Goal: Navigation & Orientation: Find specific page/section

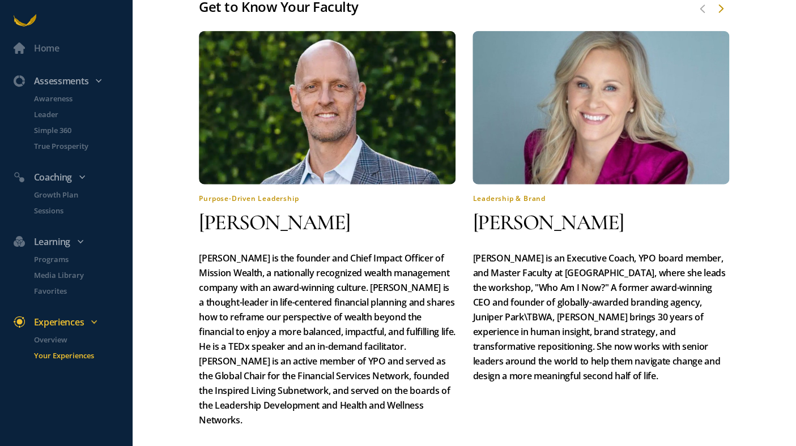
scroll to position [962, 0]
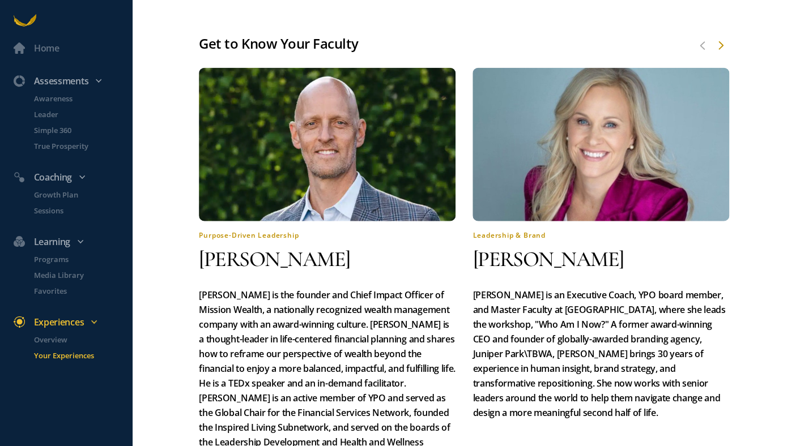
click at [720, 53] on div at bounding box center [720, 46] width 9 height 13
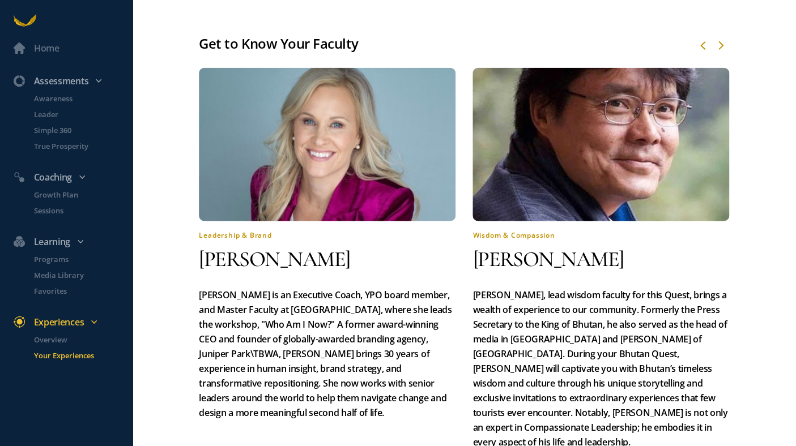
click at [720, 53] on div at bounding box center [720, 46] width 9 height 13
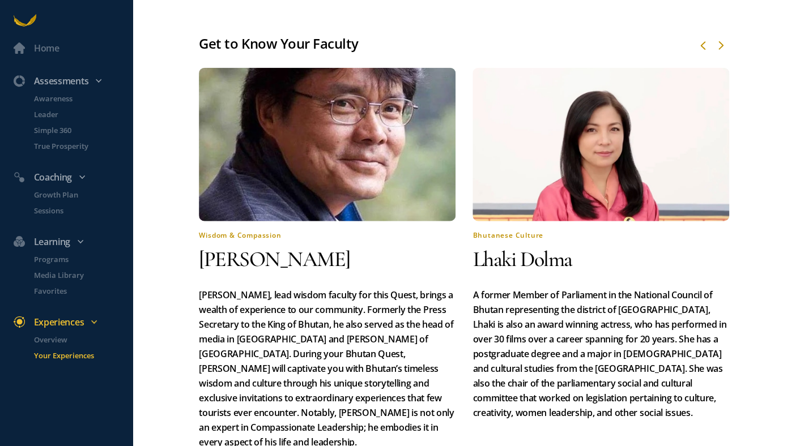
click at [720, 53] on div at bounding box center [720, 46] width 9 height 13
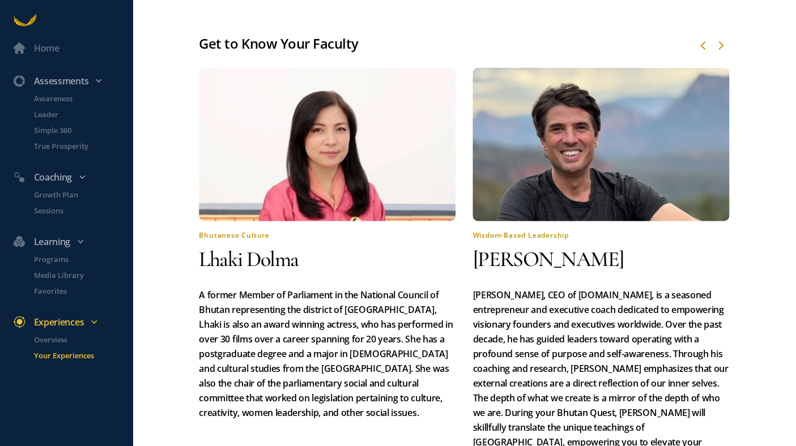
click at [720, 53] on div at bounding box center [720, 46] width 9 height 13
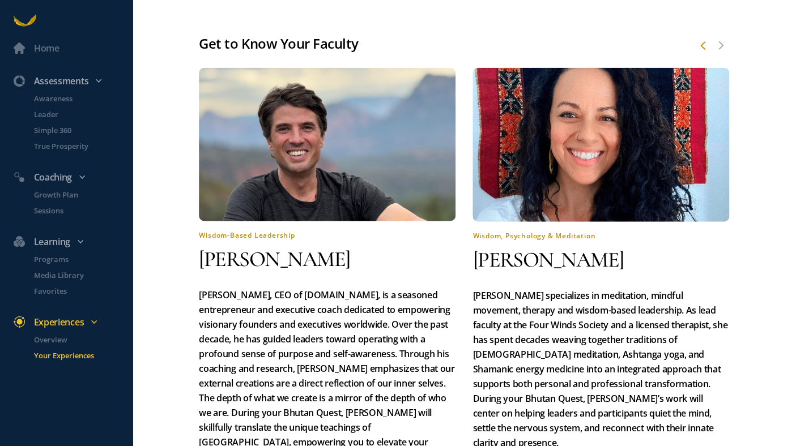
click at [720, 54] on div "Get to Know Your Faculty" at bounding box center [464, 44] width 531 height 22
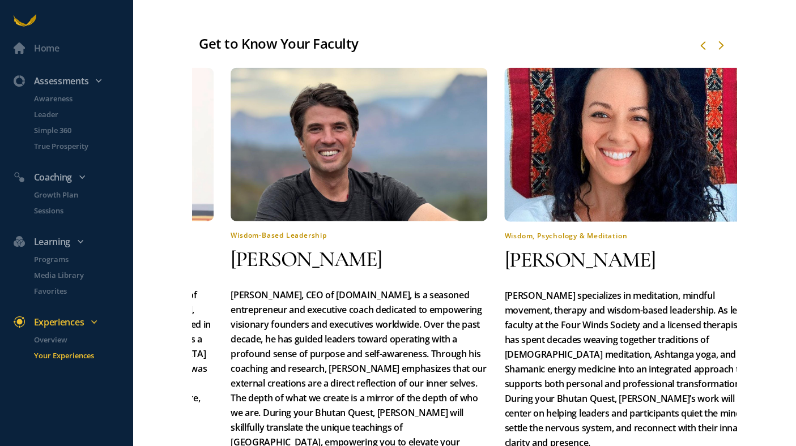
click at [535, 275] on h2 "[PERSON_NAME]" at bounding box center [632, 259] width 257 height 29
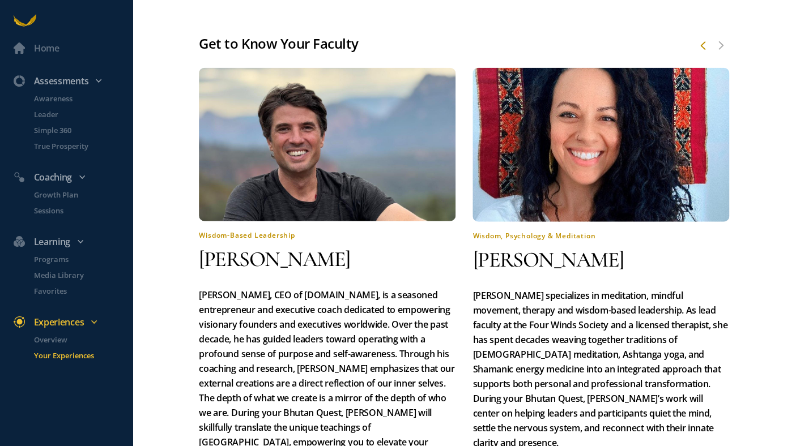
click at [528, 275] on h2 "[PERSON_NAME]" at bounding box center [600, 259] width 257 height 29
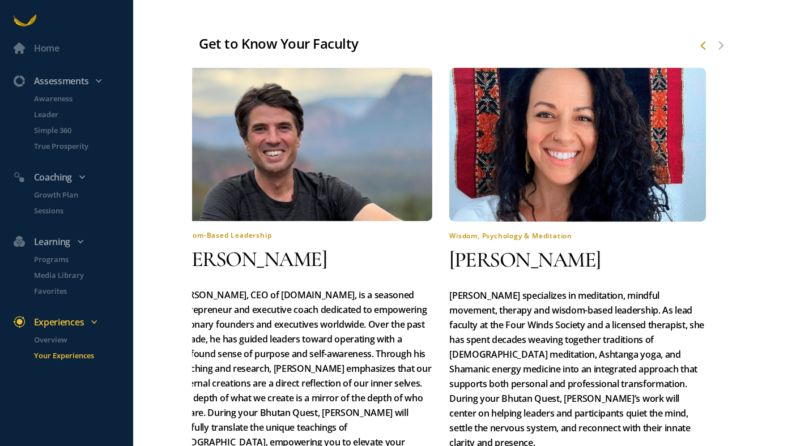
click at [613, 275] on h2 "[PERSON_NAME]" at bounding box center [577, 259] width 257 height 29
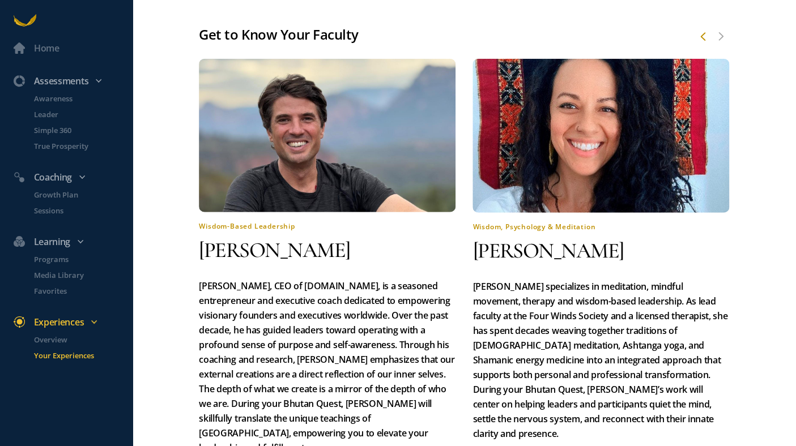
scroll to position [958, 0]
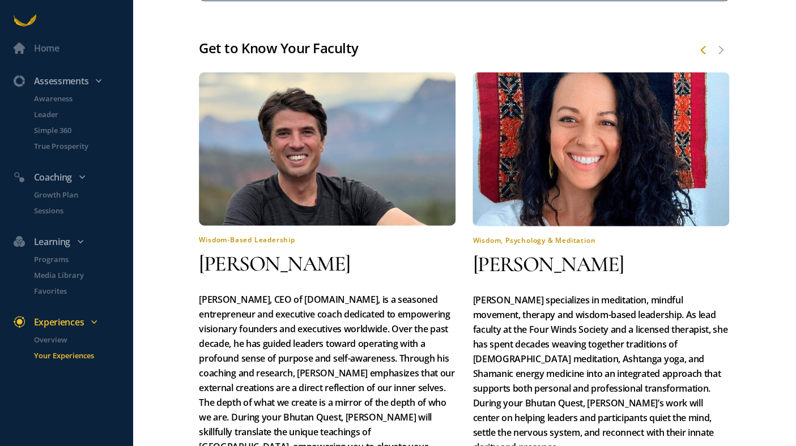
click at [698, 57] on div at bounding box center [702, 50] width 9 height 13
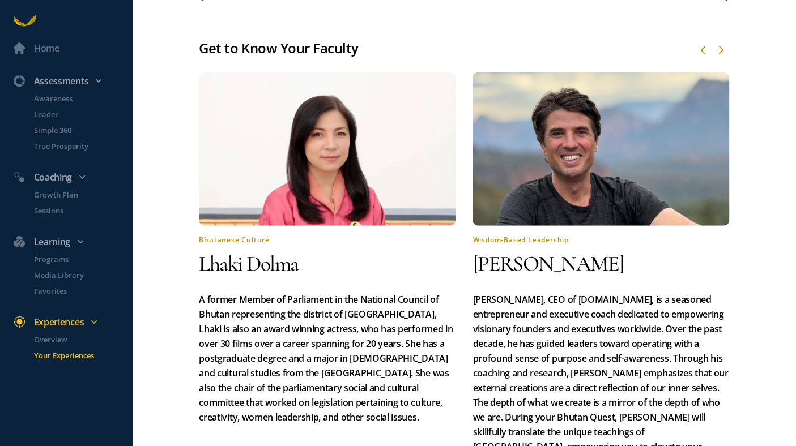
click at [698, 57] on div at bounding box center [702, 50] width 9 height 13
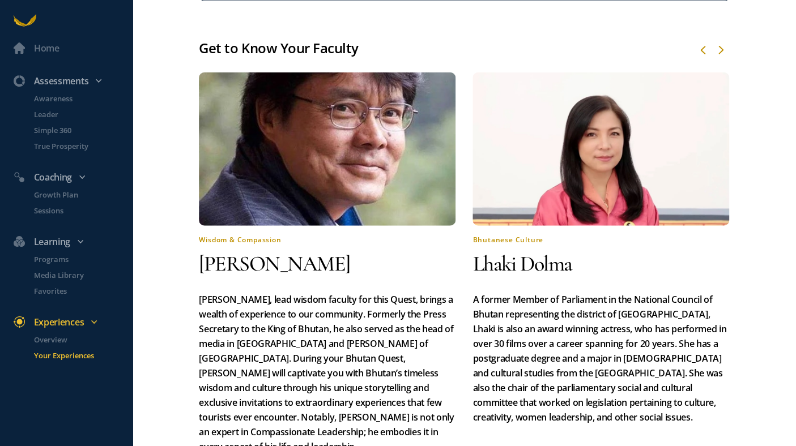
click at [698, 57] on div at bounding box center [702, 50] width 9 height 13
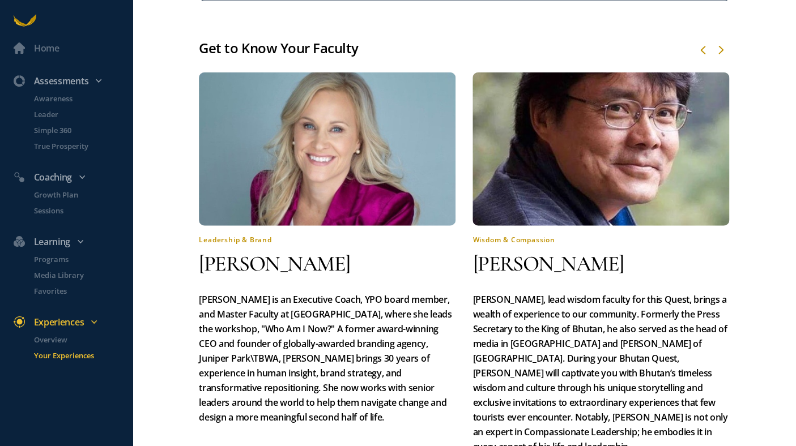
click at [698, 57] on div at bounding box center [702, 50] width 9 height 13
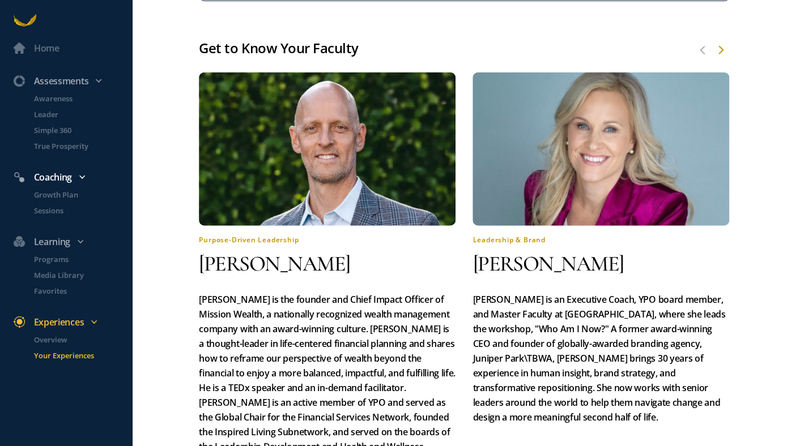
click at [69, 180] on div "Coaching" at bounding box center [72, 177] width 130 height 15
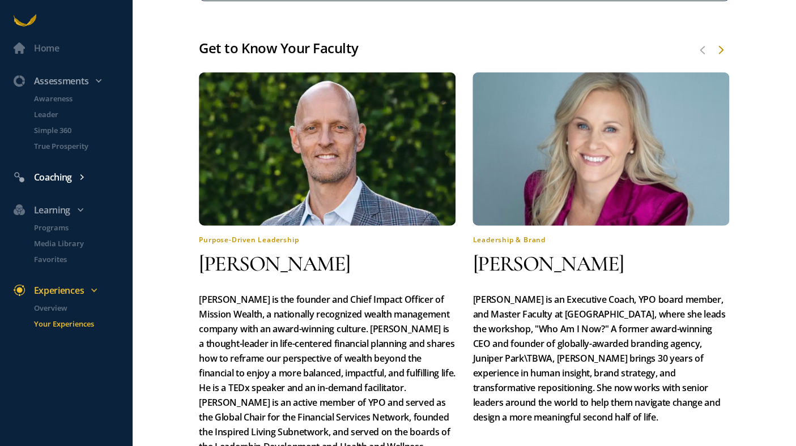
click at [69, 180] on div "Coaching" at bounding box center [72, 177] width 130 height 15
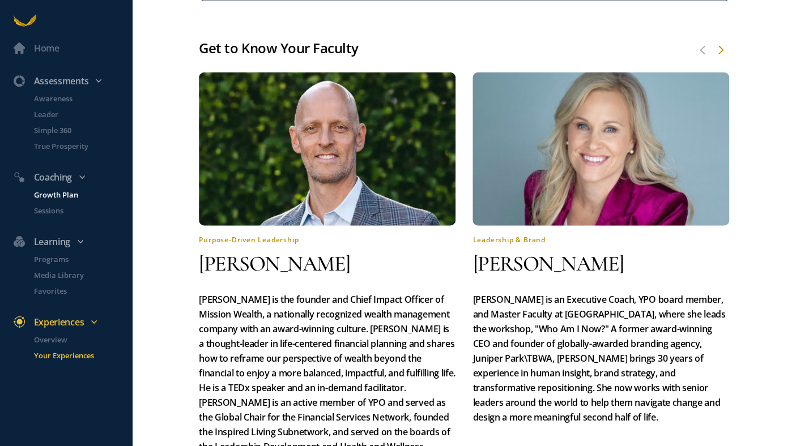
click at [61, 198] on p "Growth Plan" at bounding box center [82, 194] width 96 height 11
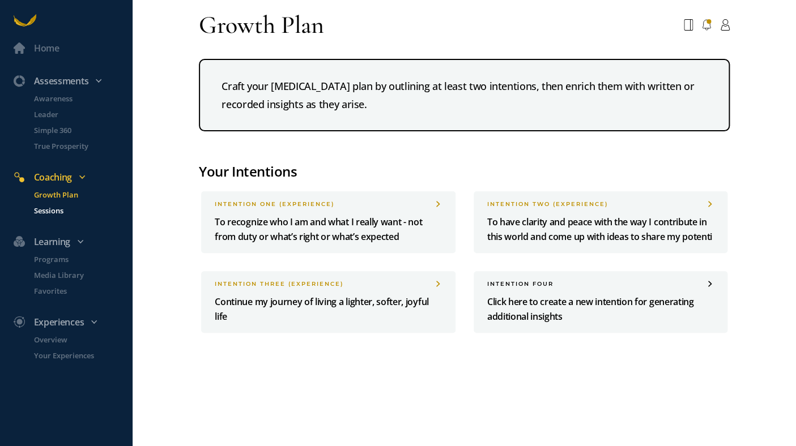
click at [58, 211] on p "Sessions" at bounding box center [82, 210] width 96 height 11
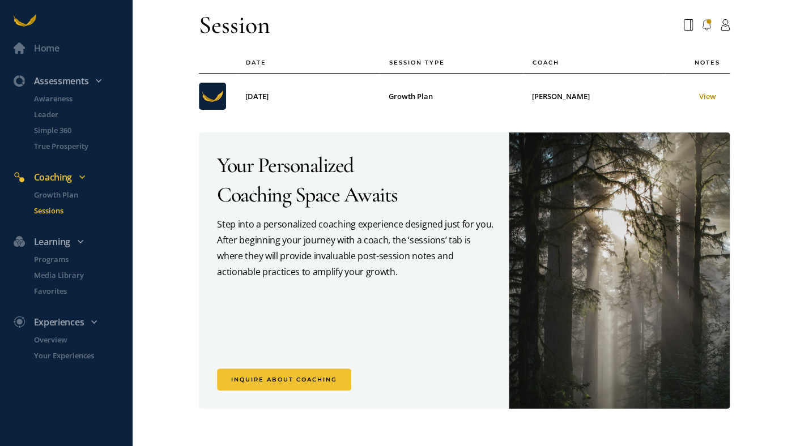
click at [252, 240] on h5 "Step into a personalized coaching experience designed just for you. After begin…" at bounding box center [356, 247] width 278 height 63
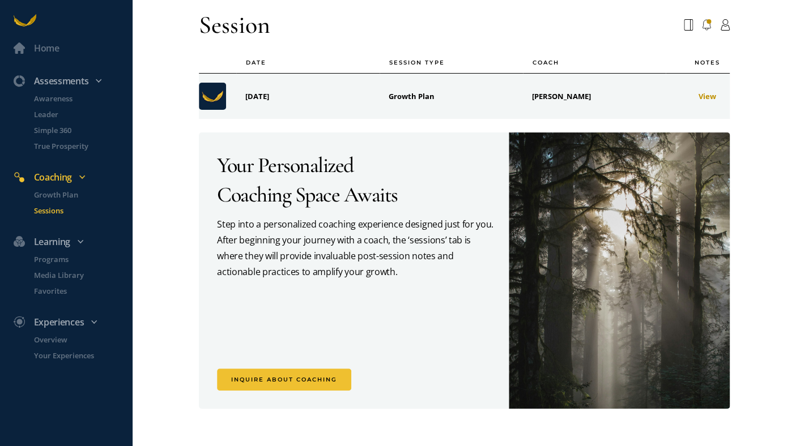
click at [708, 95] on div "View" at bounding box center [697, 96] width 45 height 11
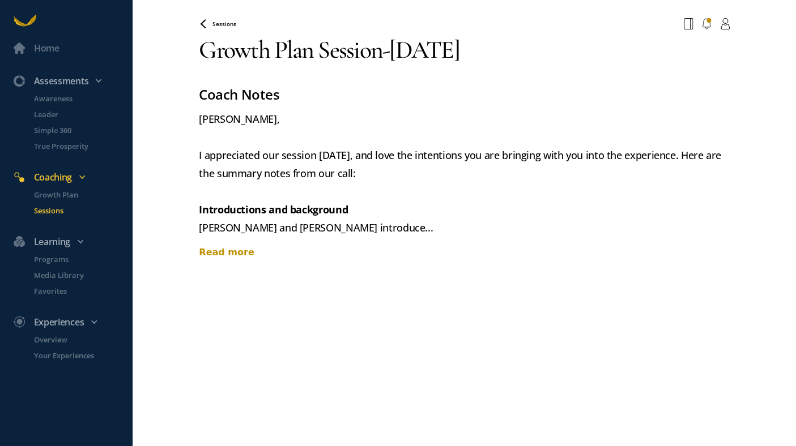
click at [219, 253] on div "Read more" at bounding box center [464, 253] width 531 height 14
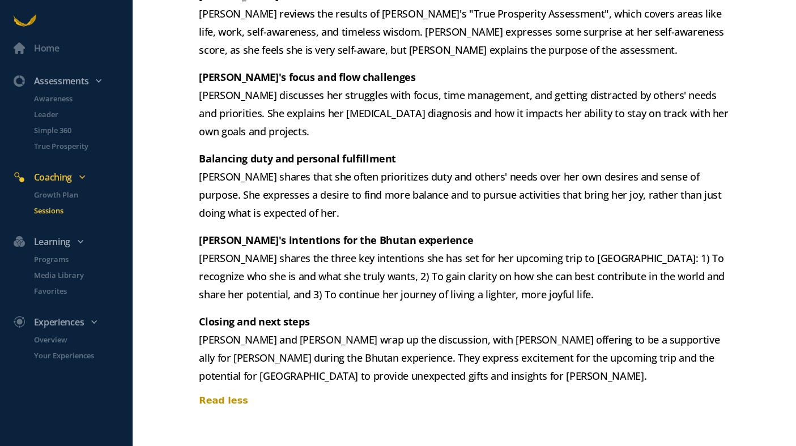
scroll to position [266, 0]
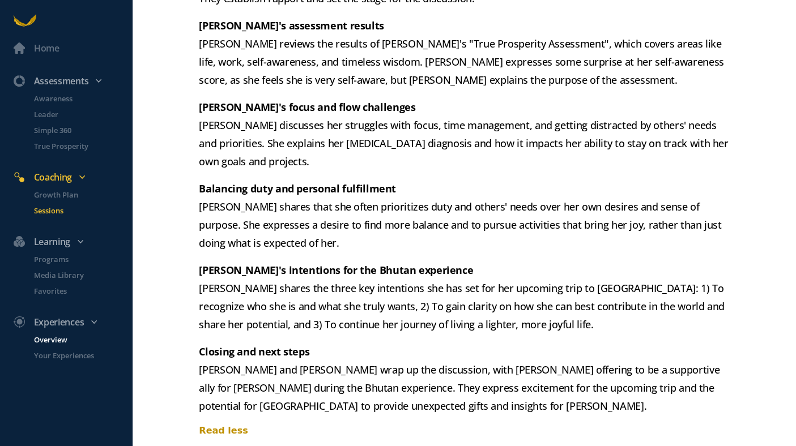
click at [57, 339] on p "Overview" at bounding box center [82, 339] width 96 height 11
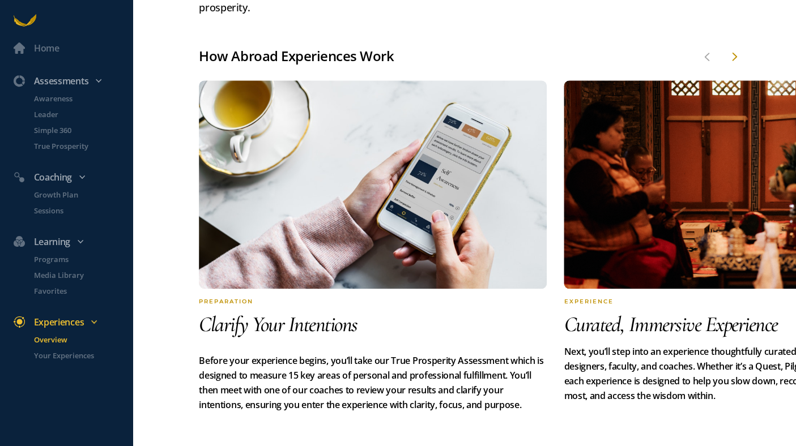
scroll to position [447, 0]
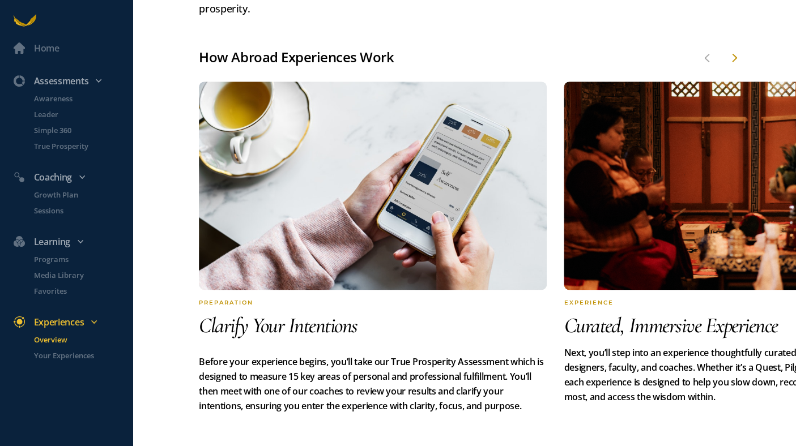
click at [739, 44] on div "Home Assessments Awareness Leader Simple 360 True Prosperity Coaching Growth Pl…" at bounding box center [398, 223] width 796 height 446
click at [736, 52] on div at bounding box center [733, 58] width 9 height 13
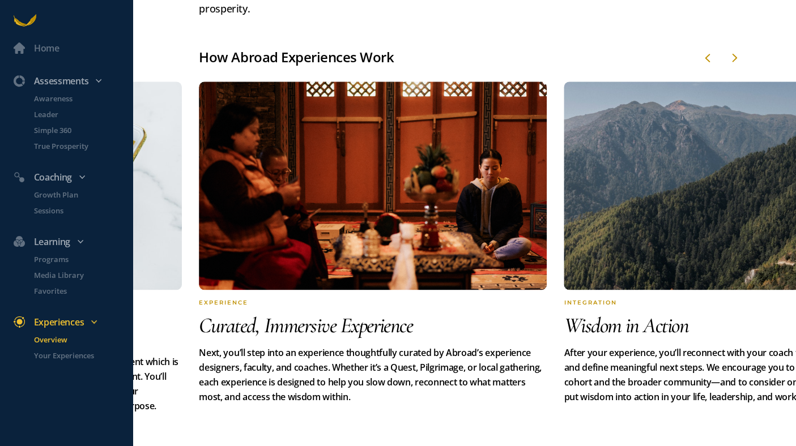
click at [736, 52] on div at bounding box center [733, 58] width 9 height 13
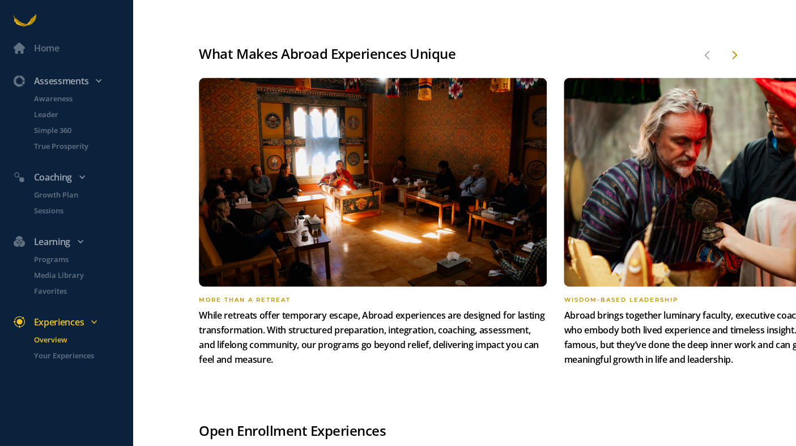
scroll to position [856, 0]
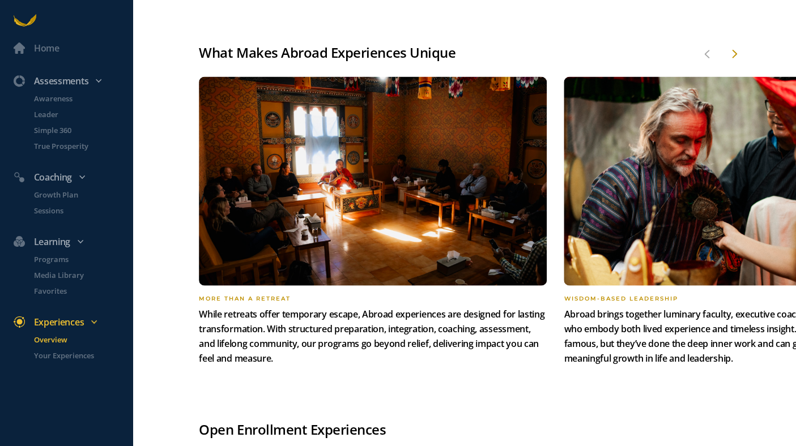
click at [735, 48] on div at bounding box center [733, 54] width 9 height 13
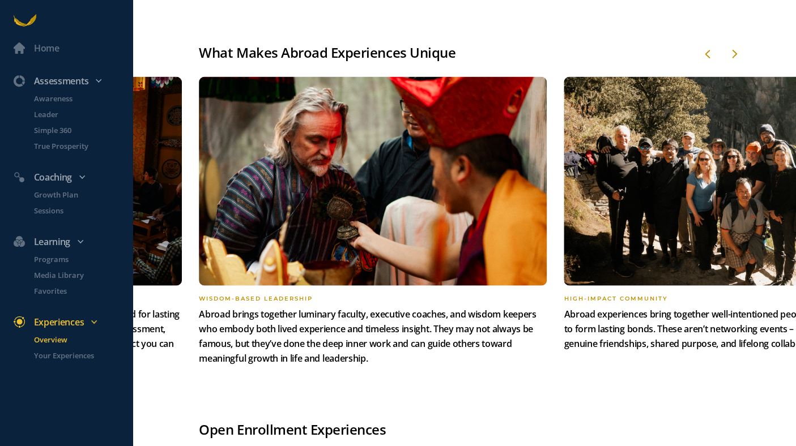
click at [733, 48] on div at bounding box center [733, 54] width 9 height 13
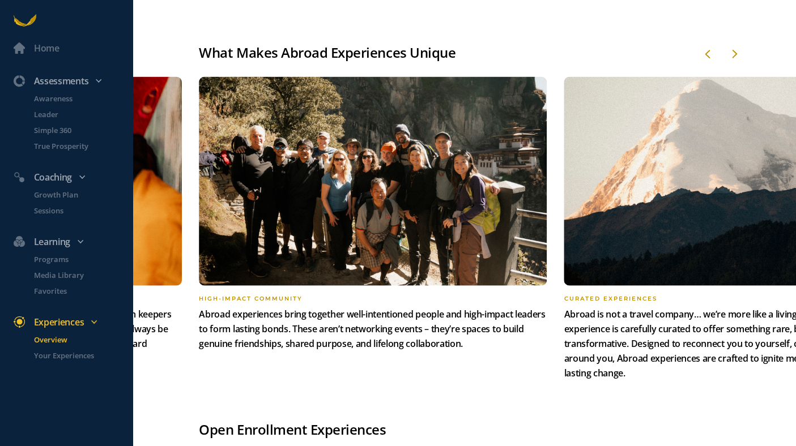
click at [733, 48] on div at bounding box center [733, 54] width 9 height 13
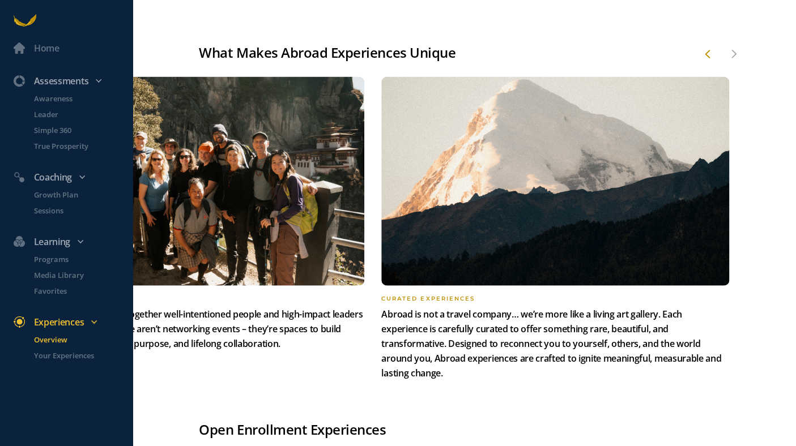
click at [733, 35] on div "Home Assessments Awareness Leader Simple 360 True Prosperity Coaching Growth Pl…" at bounding box center [398, 223] width 796 height 446
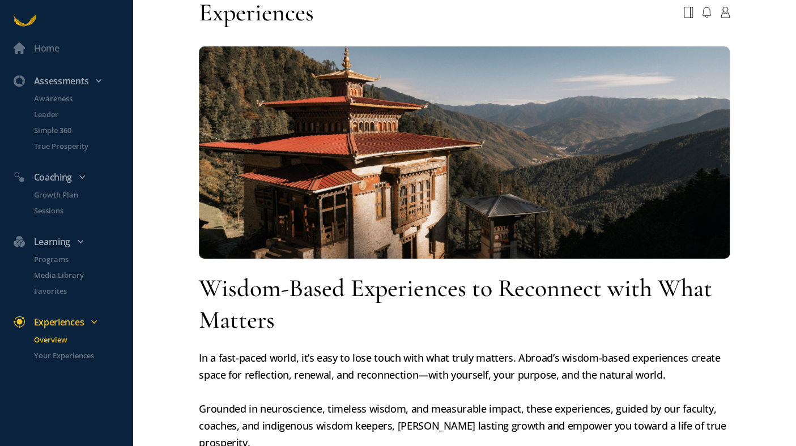
scroll to position [0, 0]
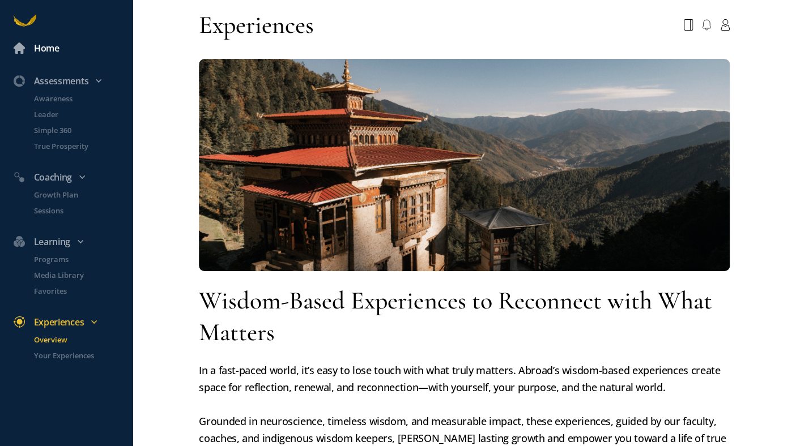
click at [44, 52] on div "Home" at bounding box center [46, 48] width 25 height 15
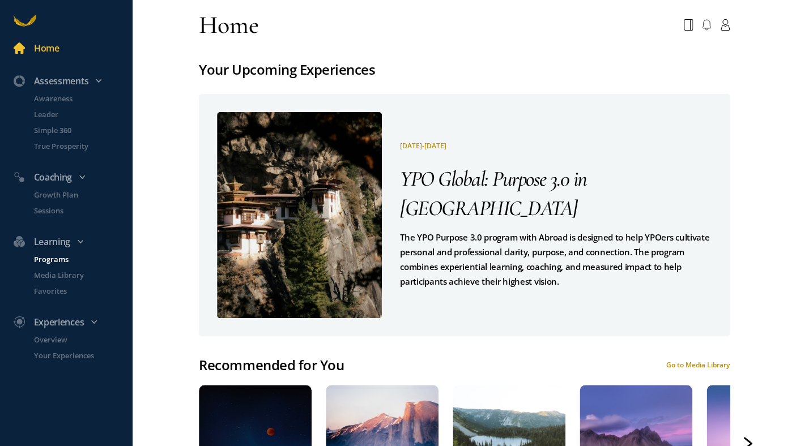
click at [61, 262] on p "Programs" at bounding box center [82, 259] width 96 height 11
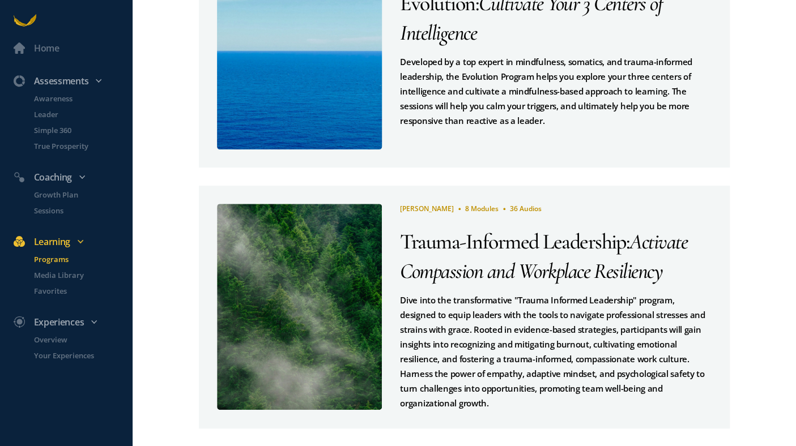
scroll to position [664, 0]
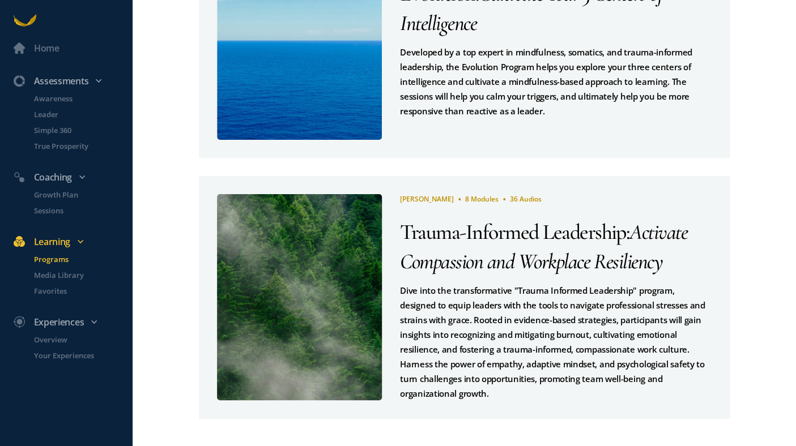
click at [430, 239] on span "Trauma-Informed Leadership" at bounding box center [512, 232] width 225 height 26
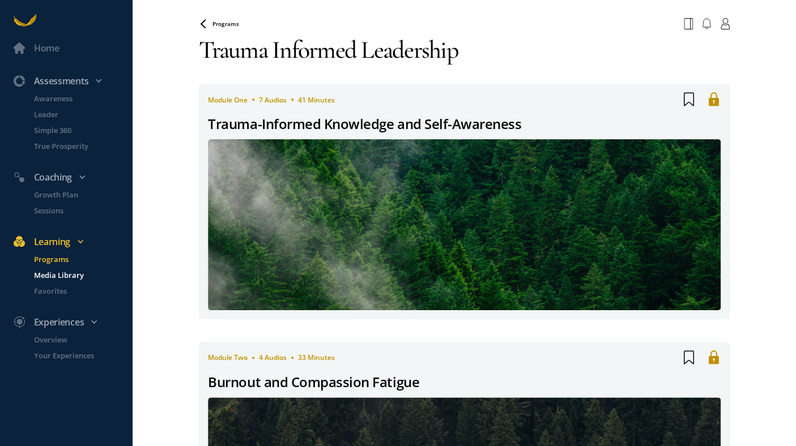
click at [61, 278] on p "Media Library" at bounding box center [82, 275] width 96 height 11
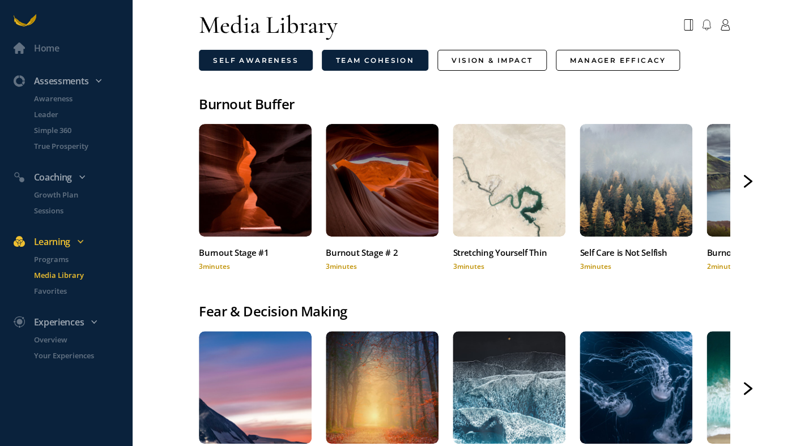
click at [363, 63] on link "Team Cohesion" at bounding box center [375, 60] width 106 height 21
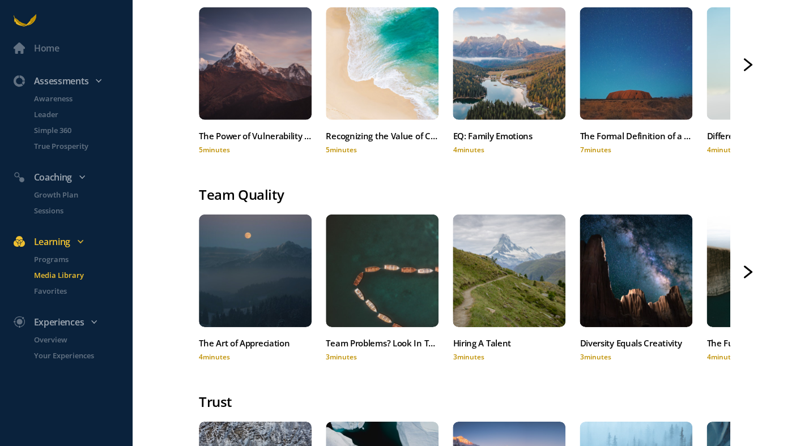
scroll to position [1151, 0]
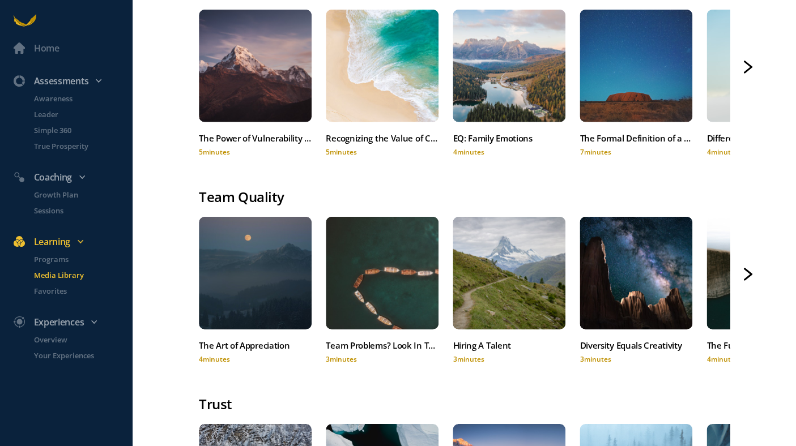
click at [466, 106] on div at bounding box center [509, 66] width 113 height 113
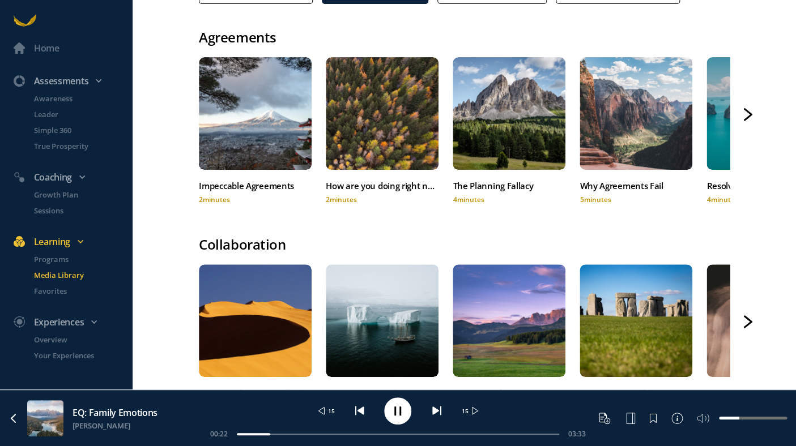
scroll to position [0, 0]
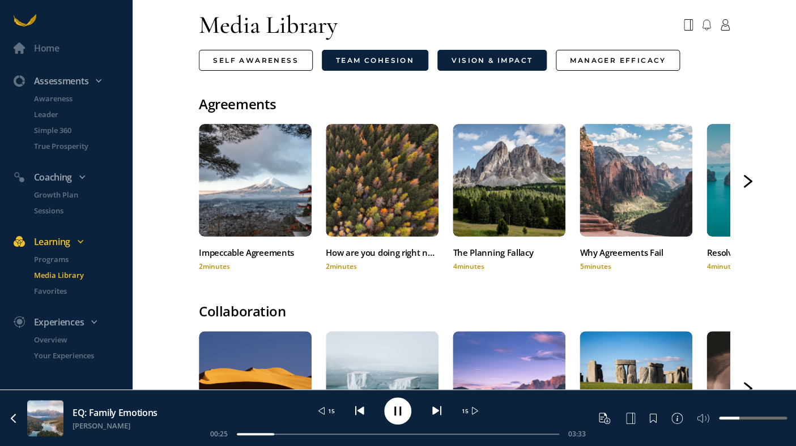
click at [500, 70] on link "Vision & Impact" at bounding box center [491, 60] width 109 height 21
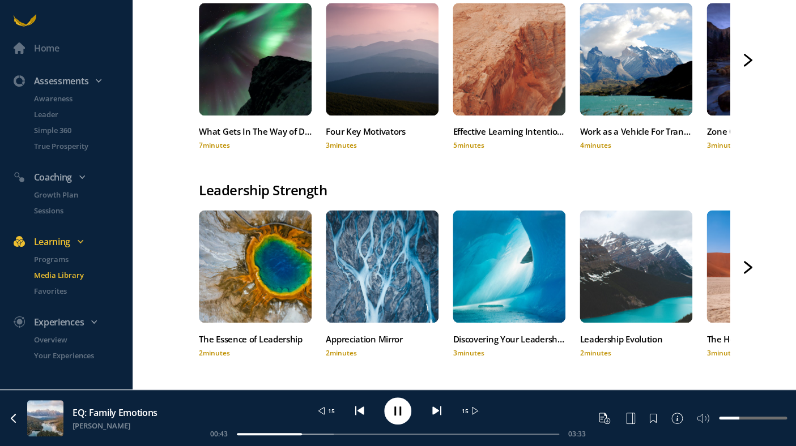
scroll to position [558, 0]
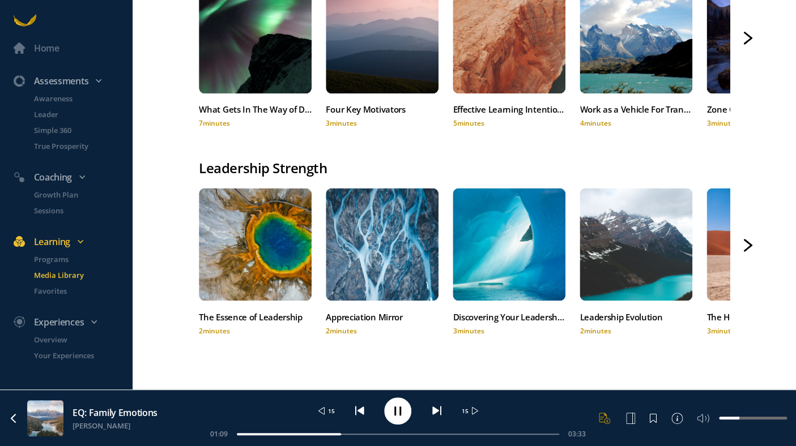
click at [607, 419] on rect at bounding box center [607, 421] width 6 height 6
click at [61, 344] on p "Overview" at bounding box center [82, 339] width 96 height 11
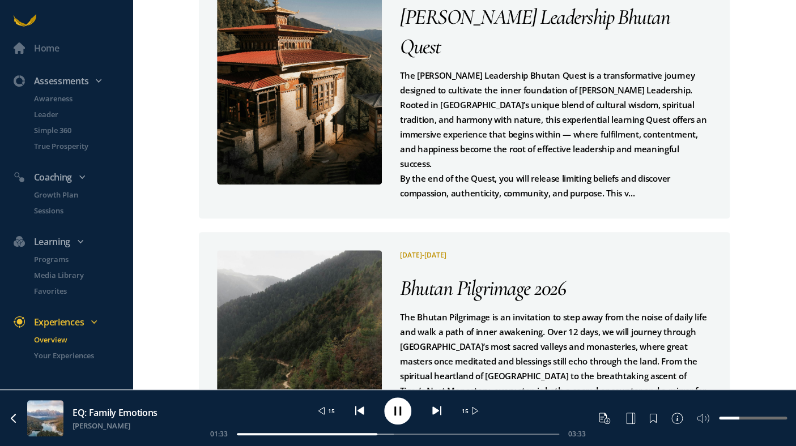
scroll to position [1574, 0]
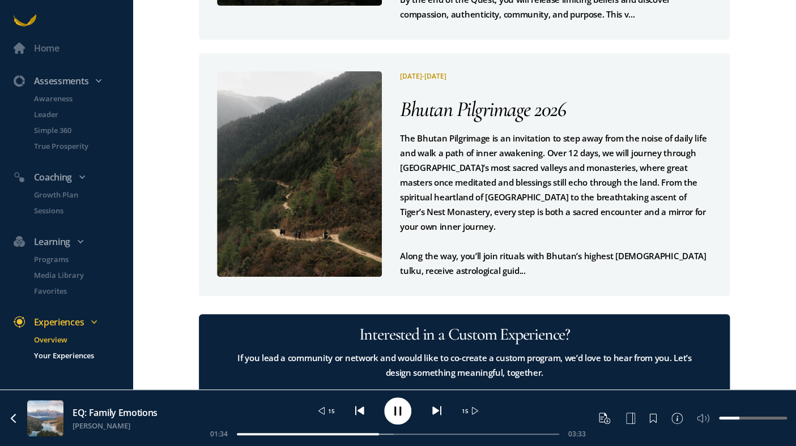
click at [52, 358] on p "Your Experiences" at bounding box center [82, 355] width 96 height 11
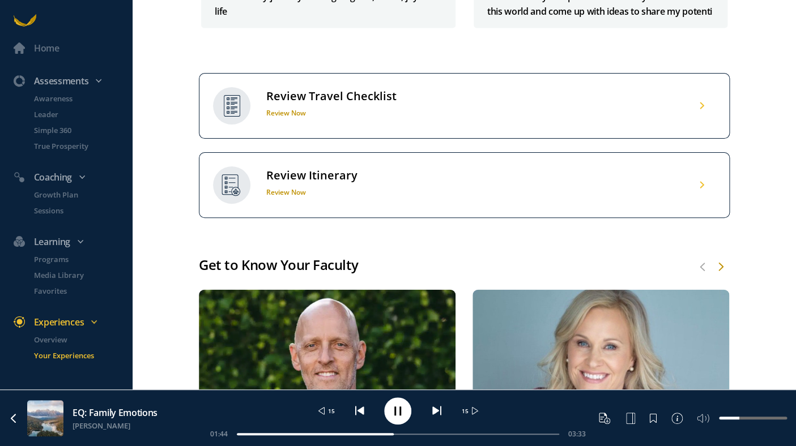
scroll to position [739, 0]
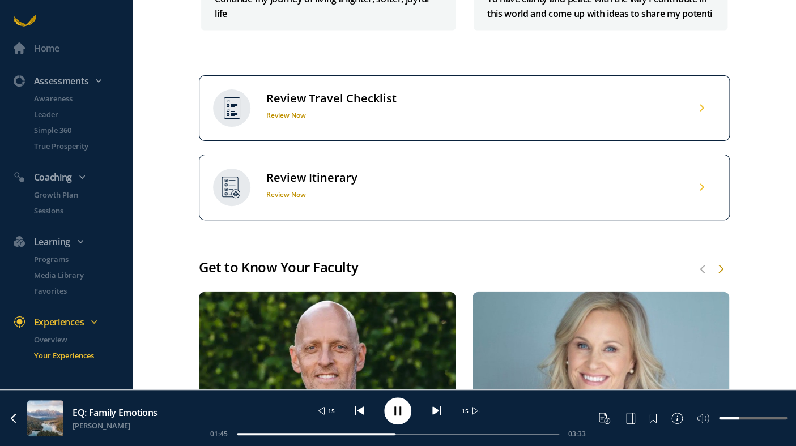
click at [272, 120] on h1 "Review Now" at bounding box center [331, 115] width 130 height 10
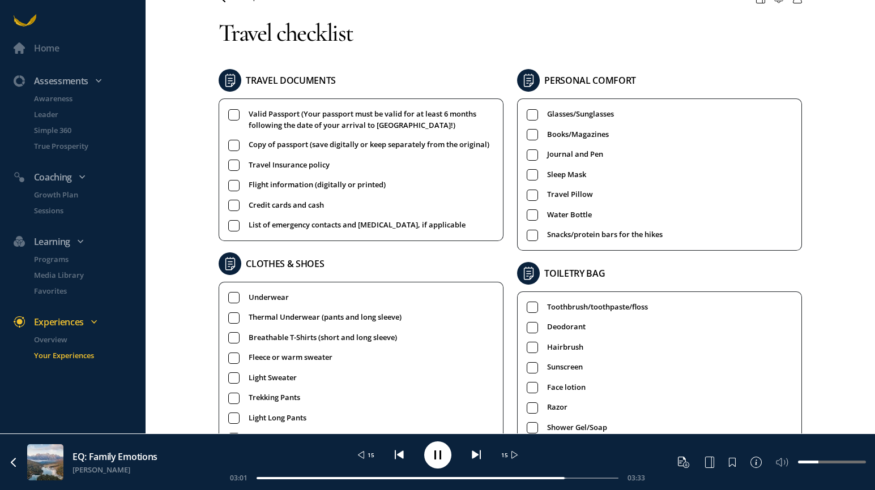
scroll to position [26, 0]
